Goal: Navigation & Orientation: Find specific page/section

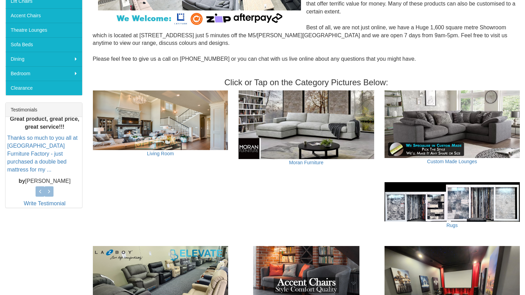
scroll to position [133, 0]
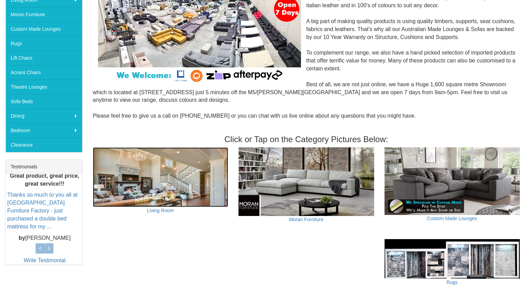
click at [215, 180] on img at bounding box center [161, 177] width 136 height 60
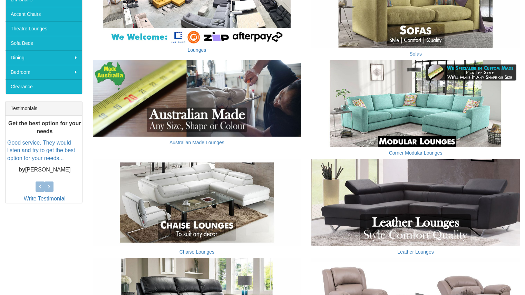
scroll to position [191, 0]
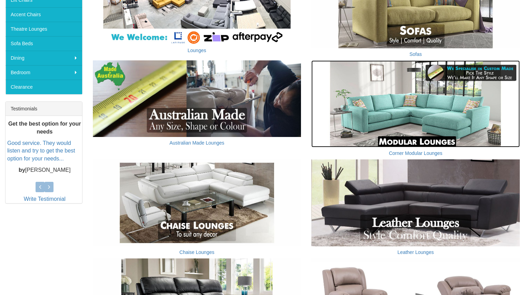
click at [412, 88] on img at bounding box center [415, 103] width 208 height 87
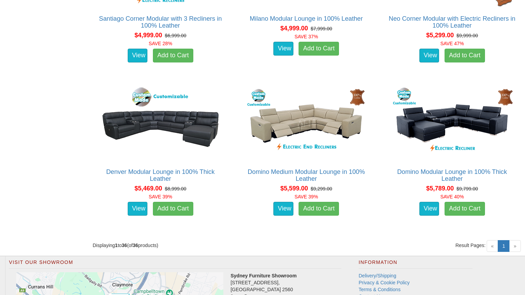
scroll to position [2137, 0]
